Goal: Information Seeking & Learning: Learn about a topic

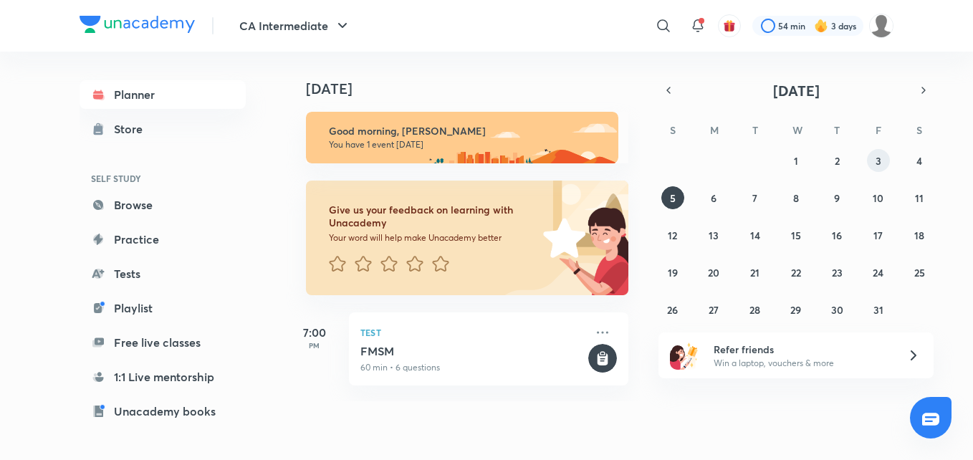
click at [884, 163] on button "3" at bounding box center [878, 160] width 23 height 23
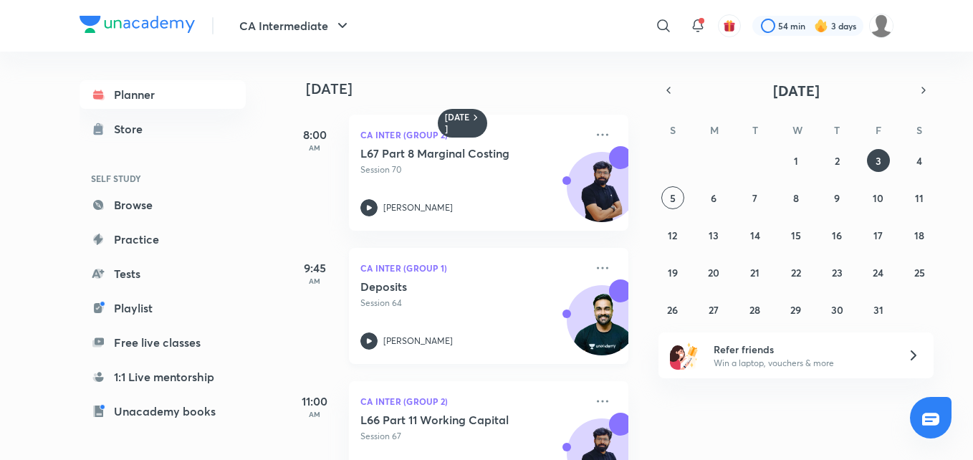
click at [366, 344] on icon at bounding box center [368, 341] width 17 height 17
click at [366, 344] on div "Planner Store SELF STUDY Browse Practice Tests Playlist Free live classes 1:1 L…" at bounding box center [487, 256] width 814 height 409
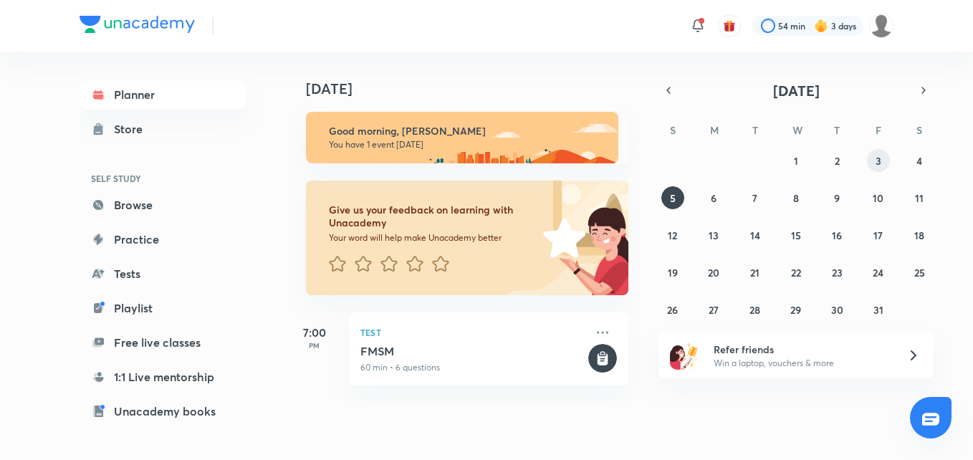
click at [882, 163] on button "3" at bounding box center [878, 160] width 23 height 23
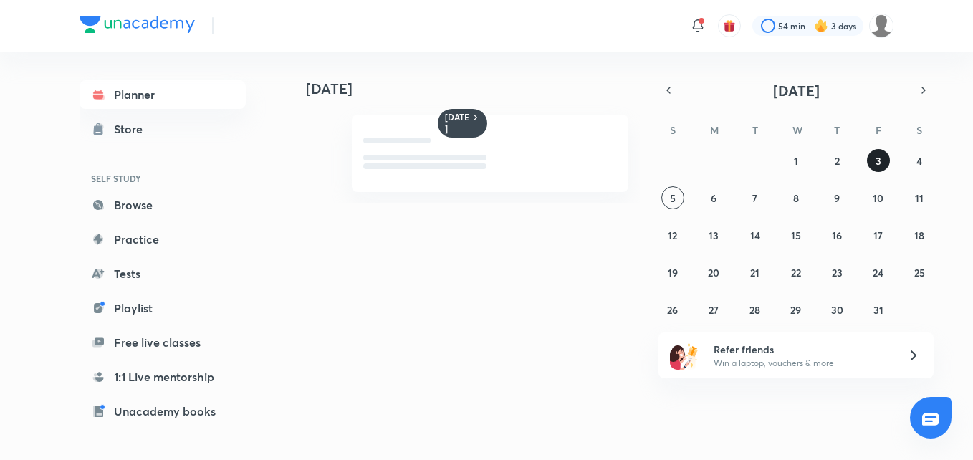
click at [882, 163] on button "3" at bounding box center [878, 160] width 23 height 23
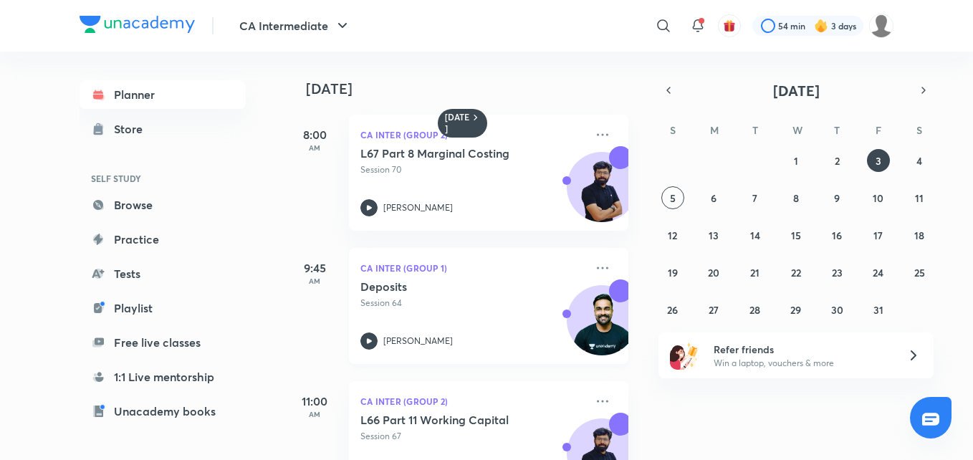
click at [371, 338] on icon at bounding box center [368, 341] width 17 height 17
